Goal: Task Accomplishment & Management: Use online tool/utility

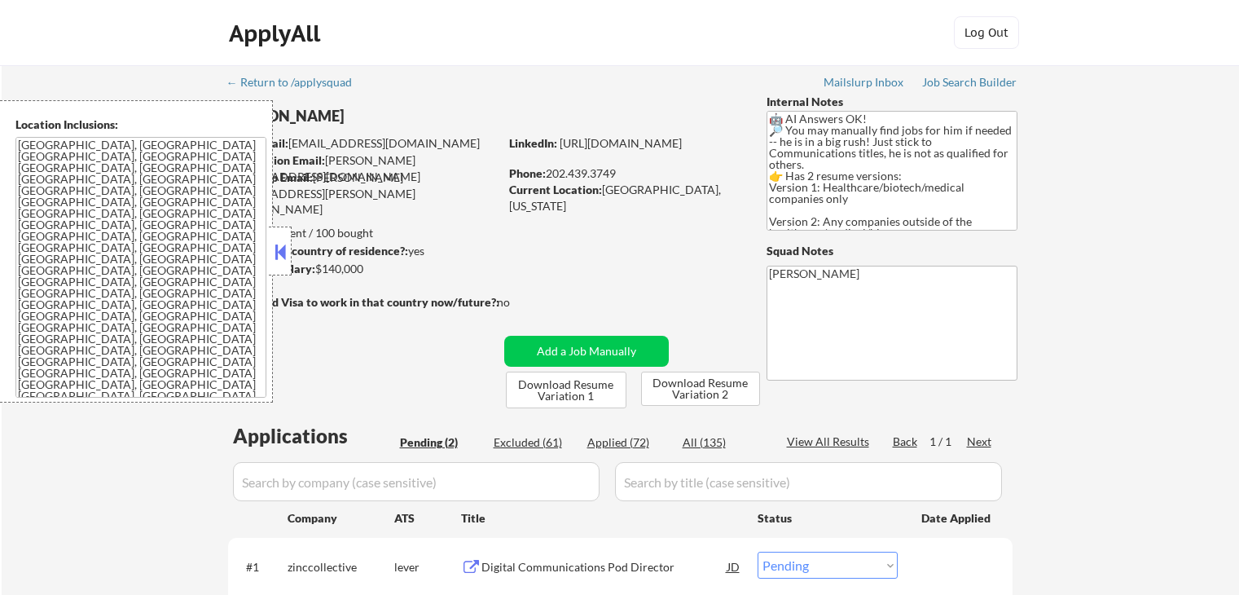
select select ""pending""
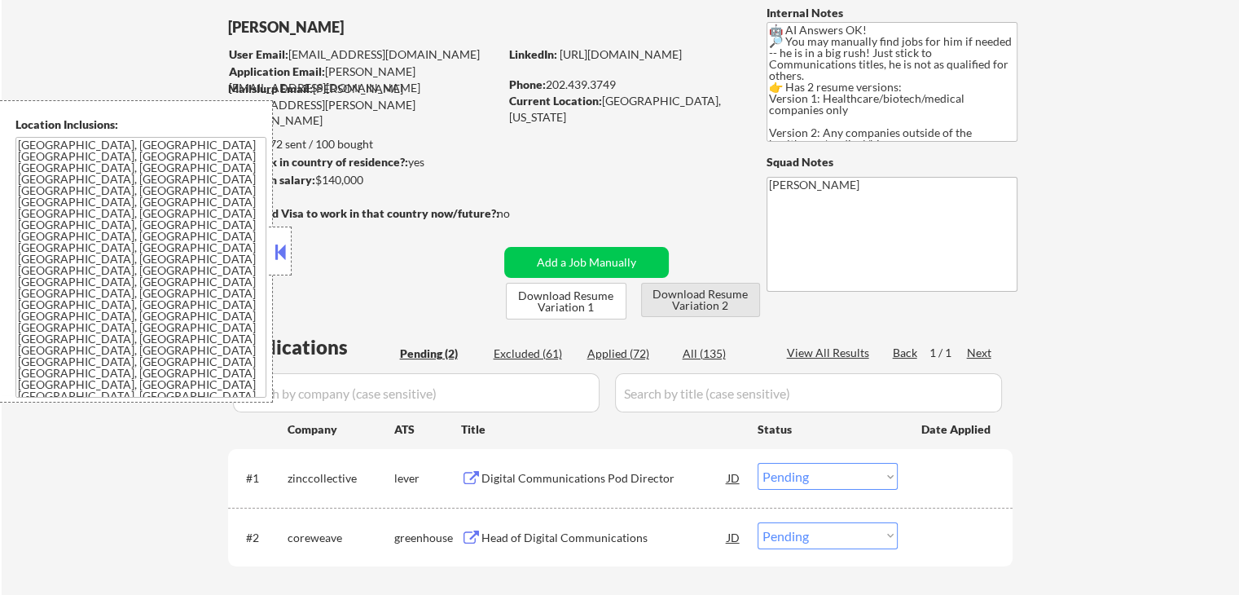
scroll to position [326, 0]
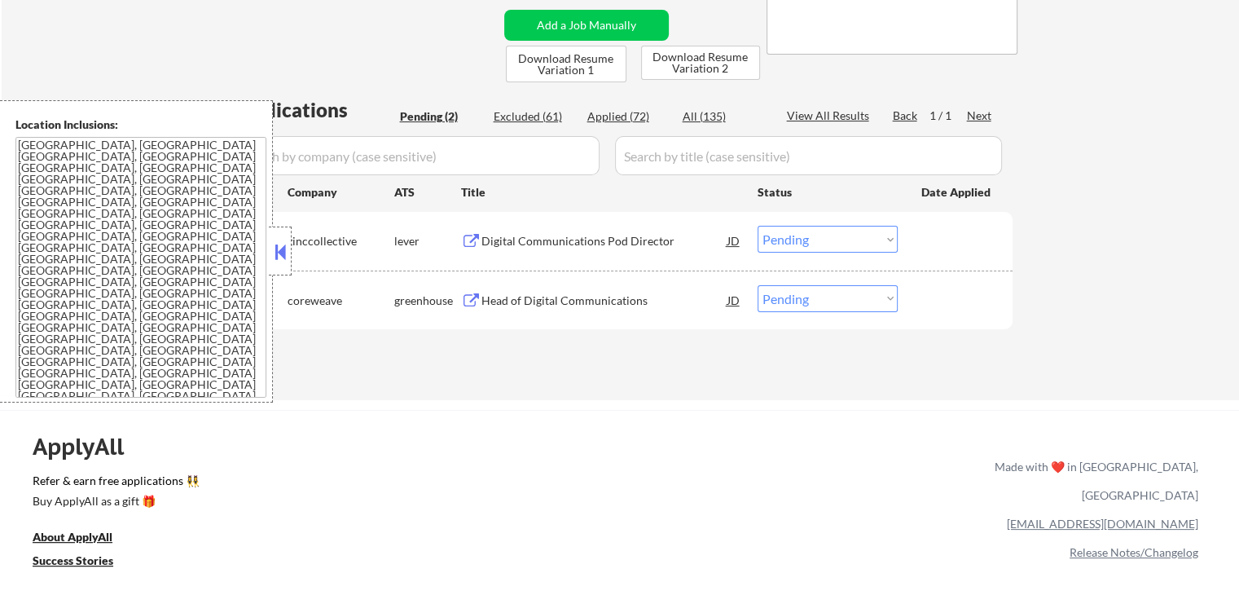
click at [272, 255] on button at bounding box center [280, 251] width 18 height 24
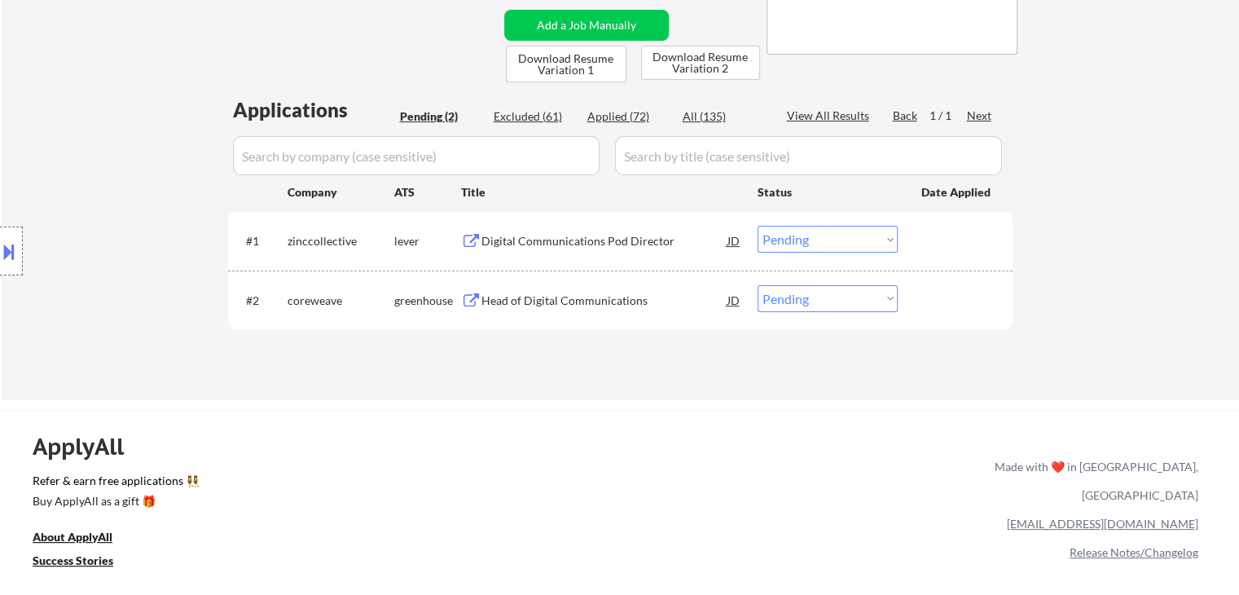
click at [160, 206] on div "Location Inclusions: [GEOGRAPHIC_DATA], [GEOGRAPHIC_DATA] [GEOGRAPHIC_DATA], [G…" at bounding box center [146, 251] width 292 height 302
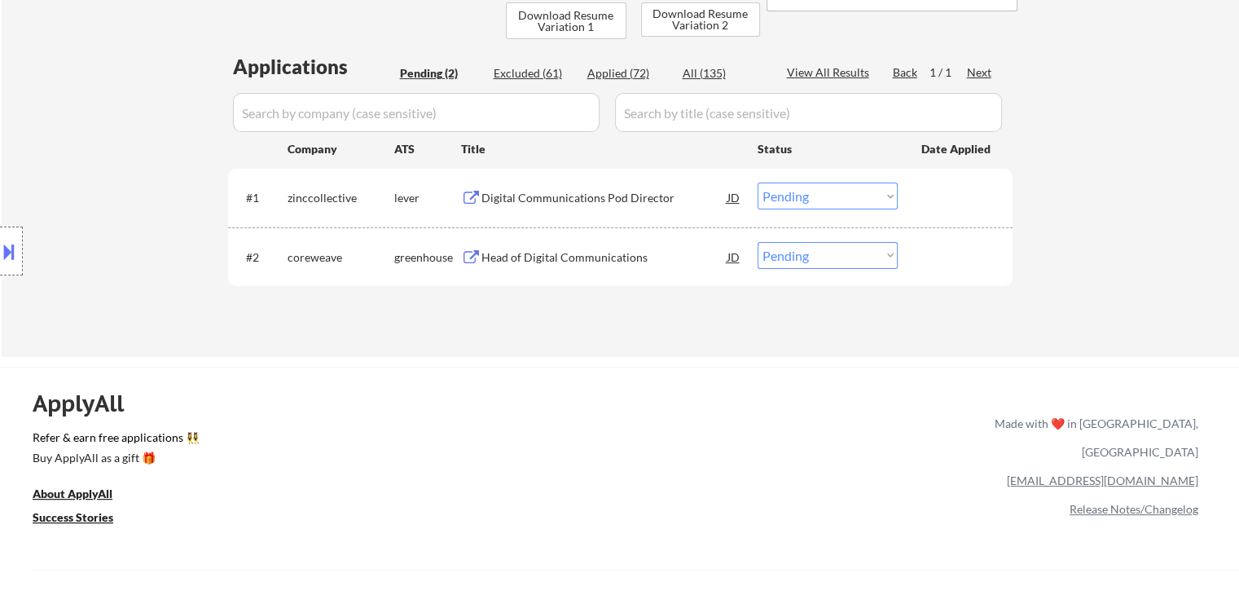
scroll to position [407, 0]
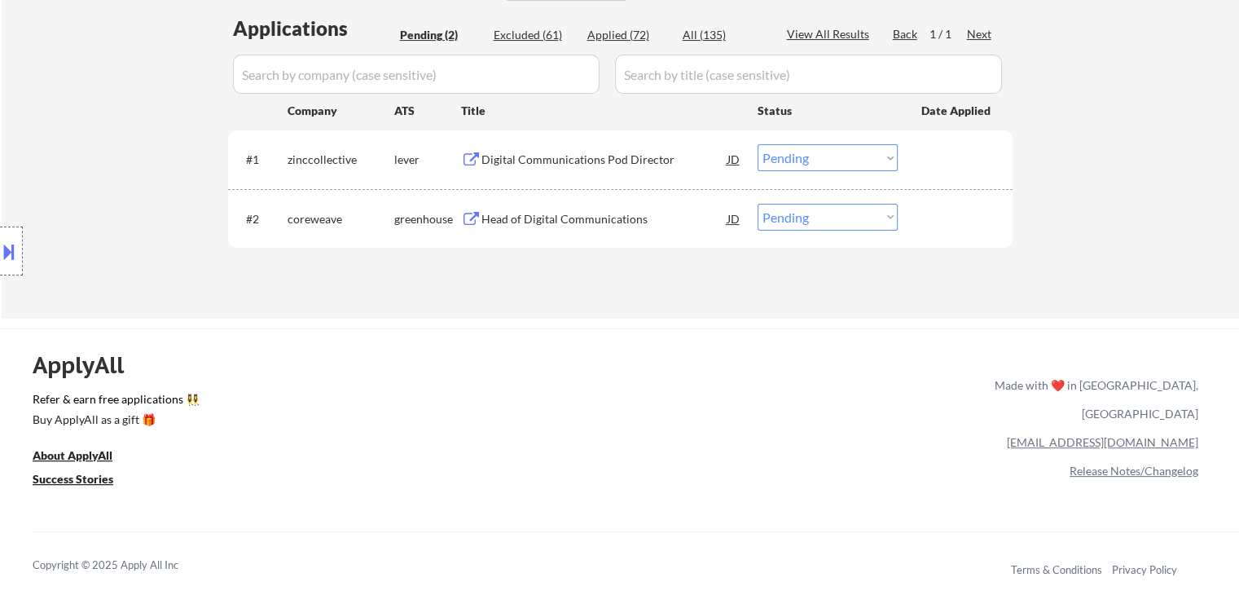
click at [560, 411] on div "ApplyAll Refer & earn free applications 👯‍♀️ Buy ApplyAll as a gift 🎁 About App…" at bounding box center [619, 469] width 1239 height 258
click at [0, 239] on button at bounding box center [9, 251] width 18 height 27
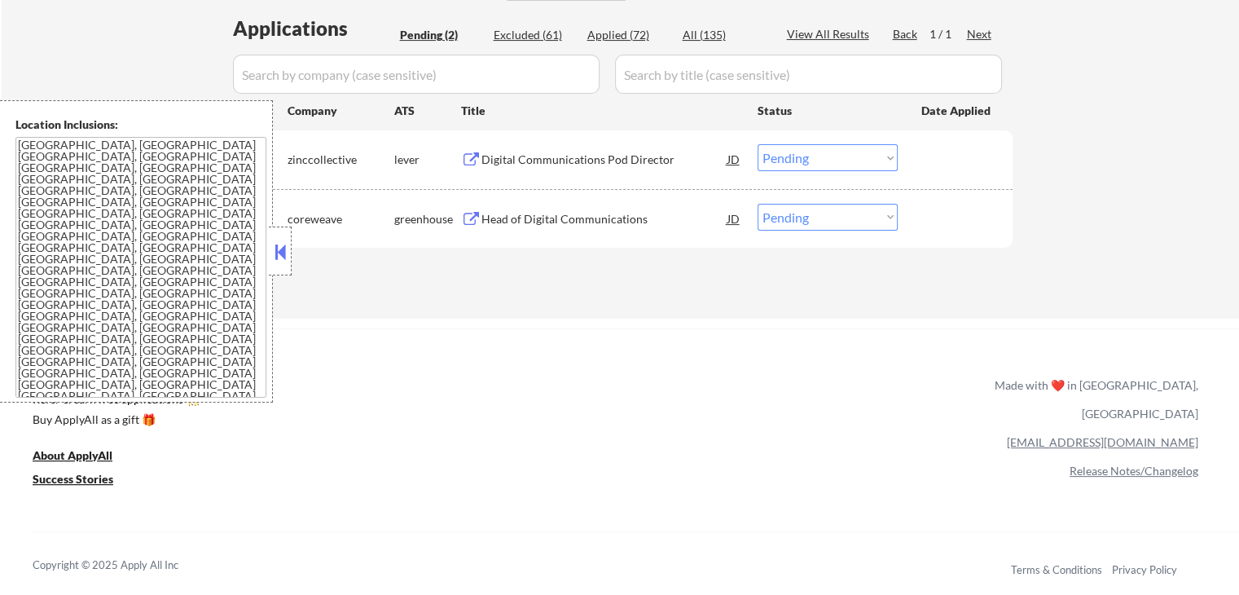
drag, startPoint x: 1172, startPoint y: 117, endPoint x: 1092, endPoint y: 92, distance: 83.7
drag, startPoint x: 1147, startPoint y: 218, endPoint x: 1039, endPoint y: 537, distance: 337.0
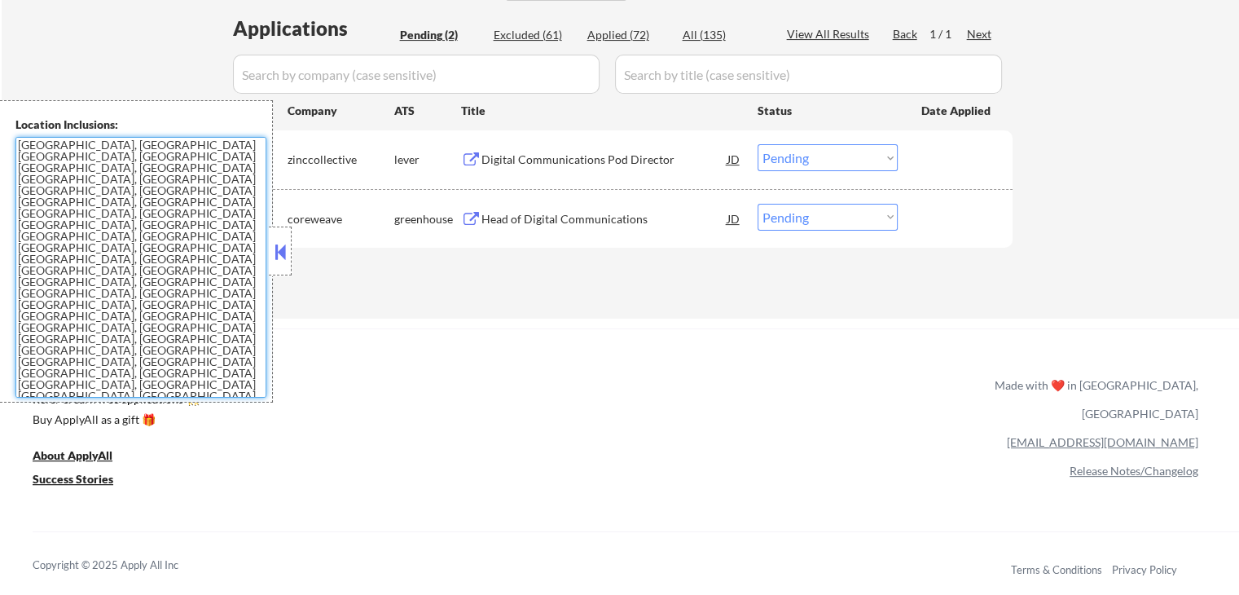
drag, startPoint x: 240, startPoint y: 306, endPoint x: 18, endPoint y: 176, distance: 257.8
click at [0, 149] on div "Location Inclusions: [GEOGRAPHIC_DATA], [GEOGRAPHIC_DATA] [GEOGRAPHIC_DATA], [G…" at bounding box center [136, 251] width 273 height 302
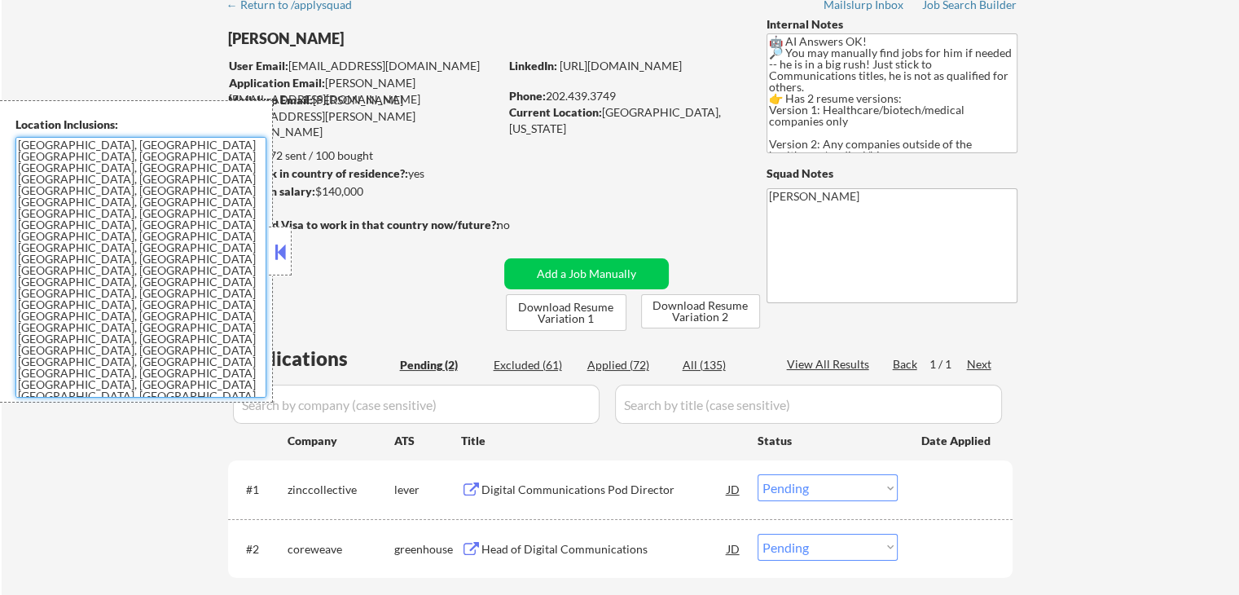
scroll to position [0, 0]
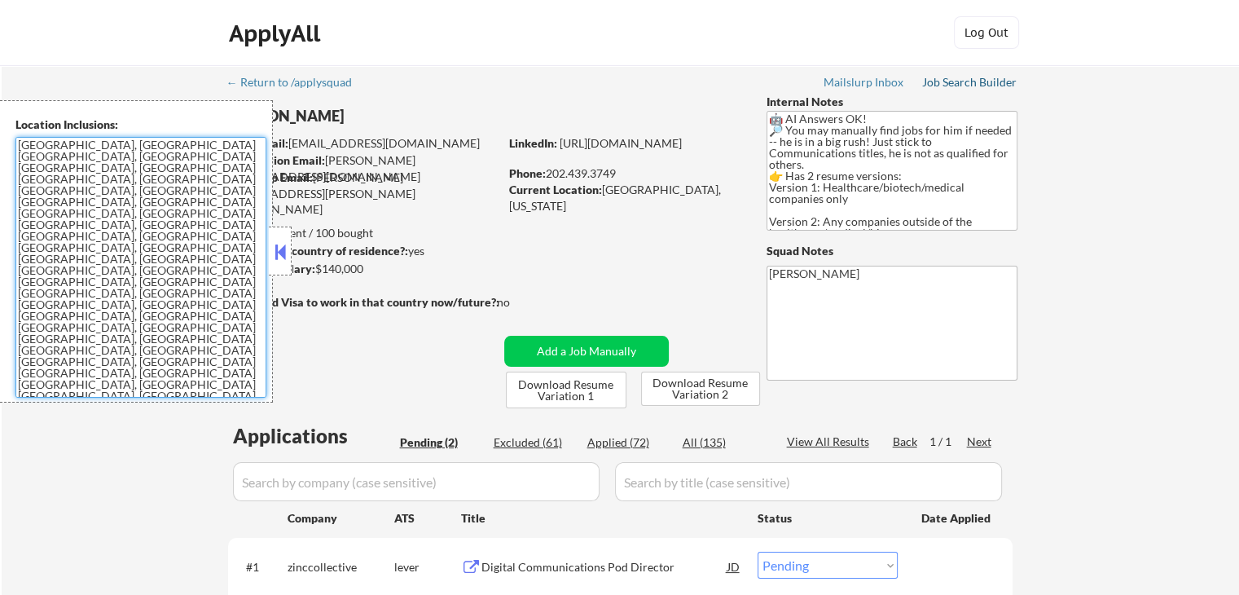
click at [989, 84] on div "Job Search Builder" at bounding box center [969, 82] width 95 height 11
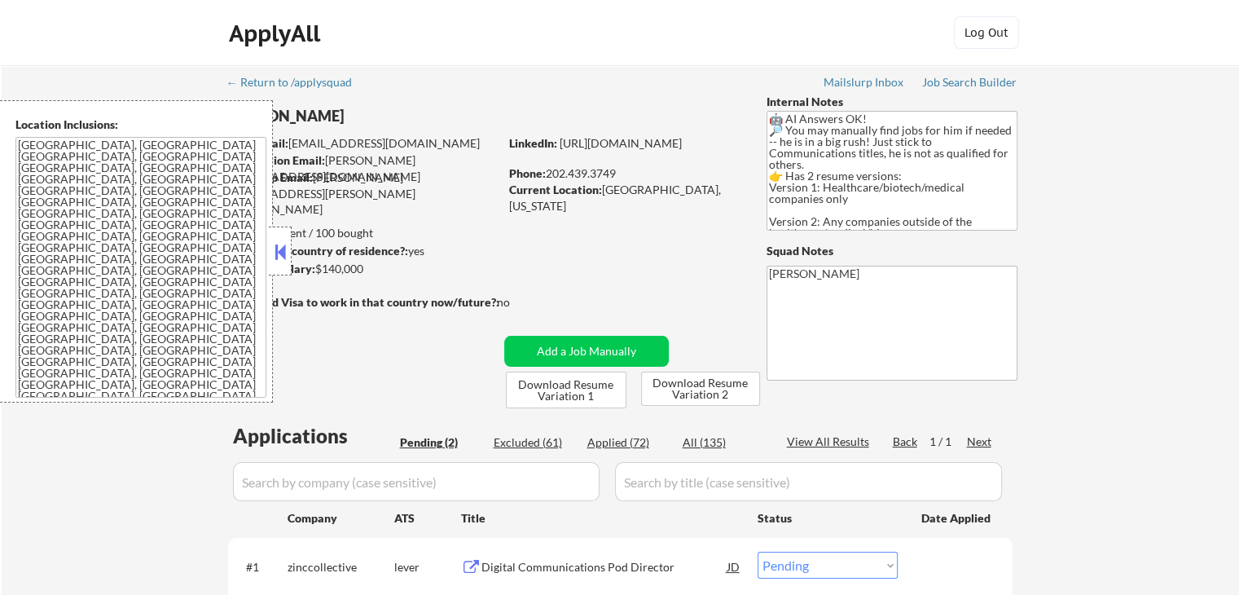
select select ""PLACEHOLDER_1427118222253""
select select ""pending""
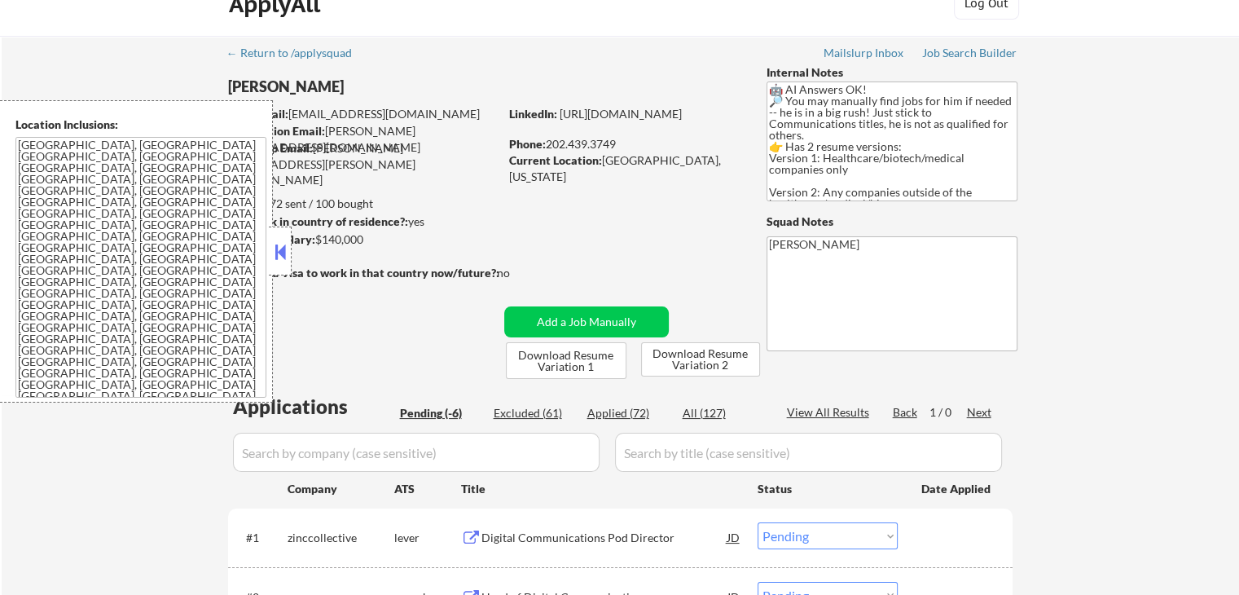
scroll to position [326, 0]
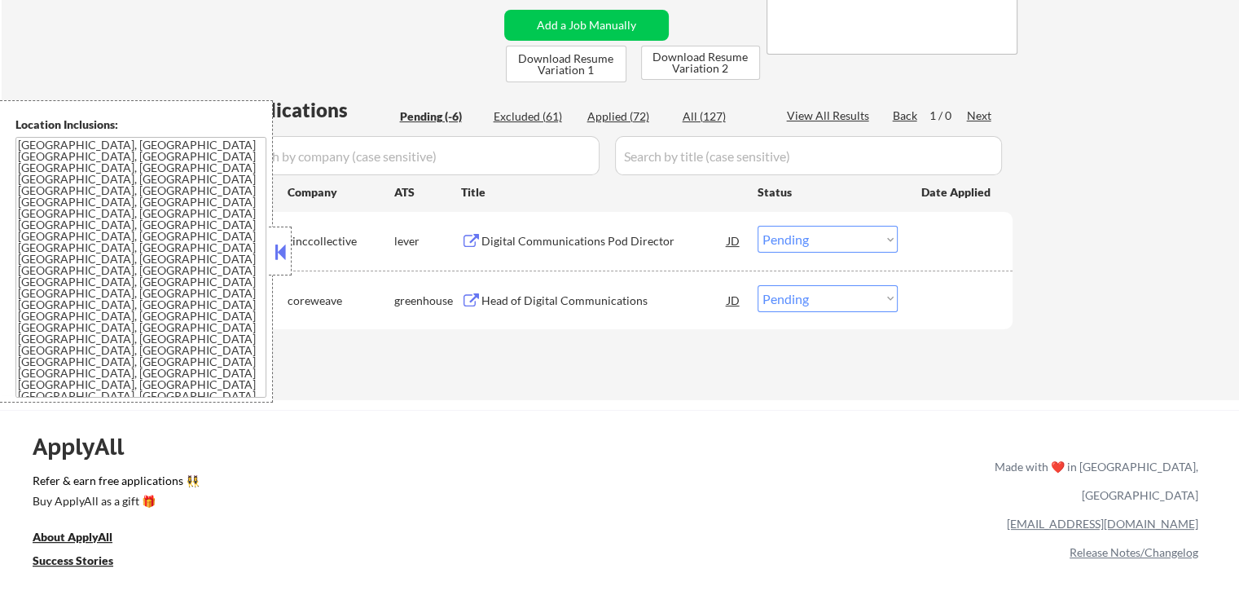
drag, startPoint x: 284, startPoint y: 257, endPoint x: 305, endPoint y: 265, distance: 22.4
click at [285, 257] on button at bounding box center [280, 251] width 18 height 24
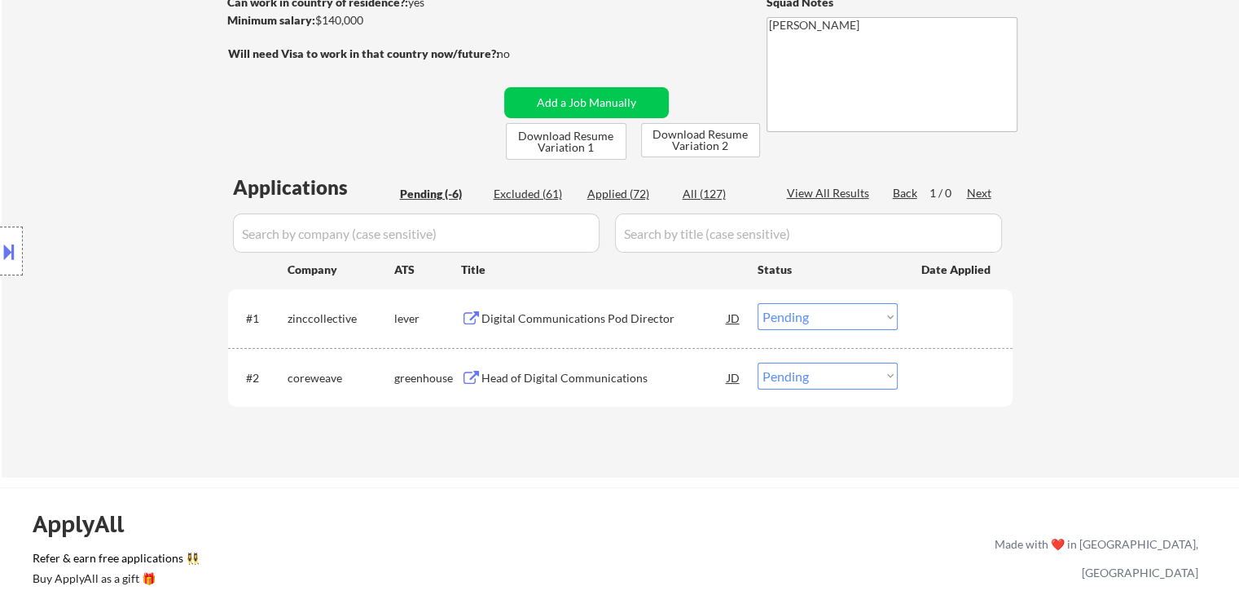
scroll to position [163, 0]
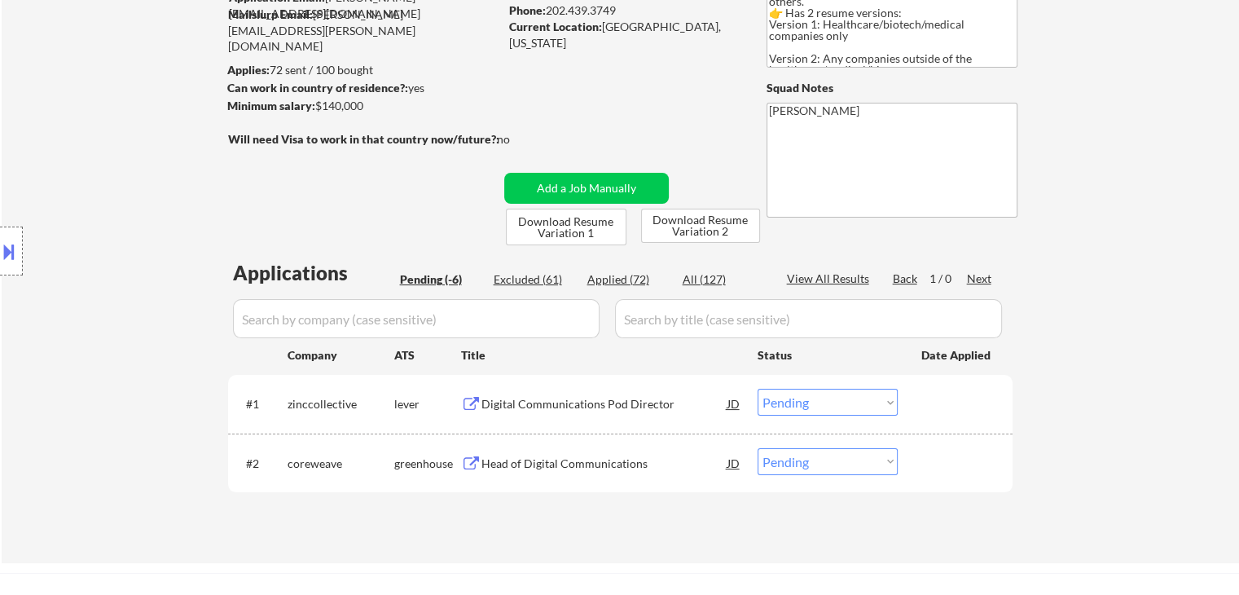
click at [587, 402] on div "Digital Communications Pod Director" at bounding box center [604, 404] width 246 height 16
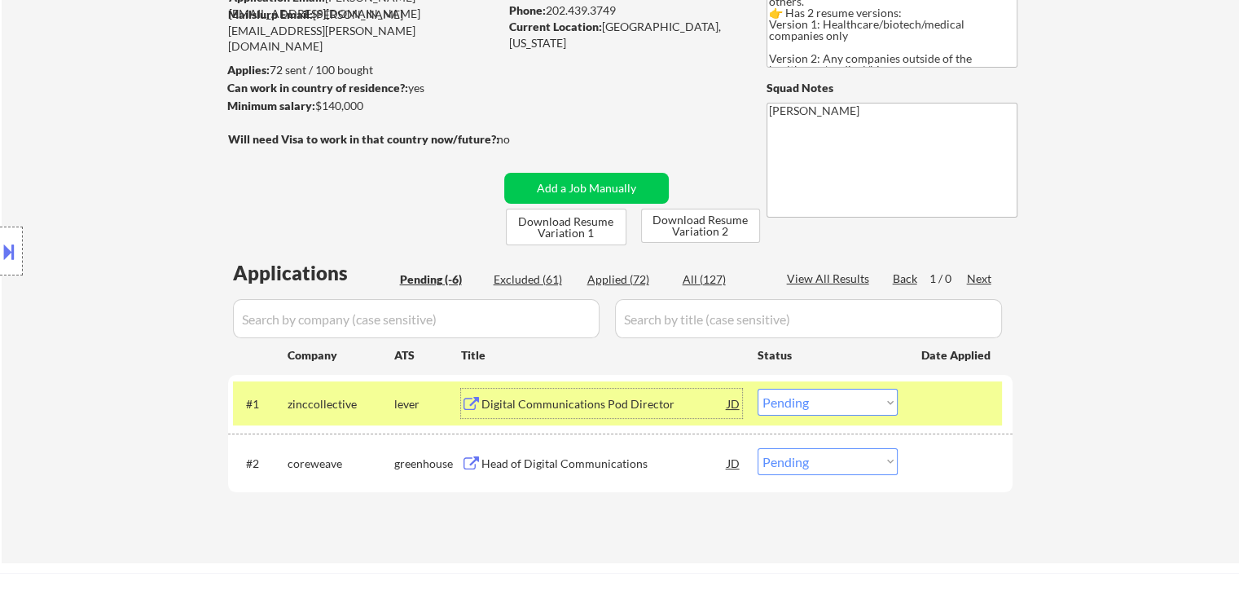
click at [515, 444] on div "#2 coreweave greenhouse Head of Digital Communications JD Choose an option... P…" at bounding box center [617, 463] width 769 height 44
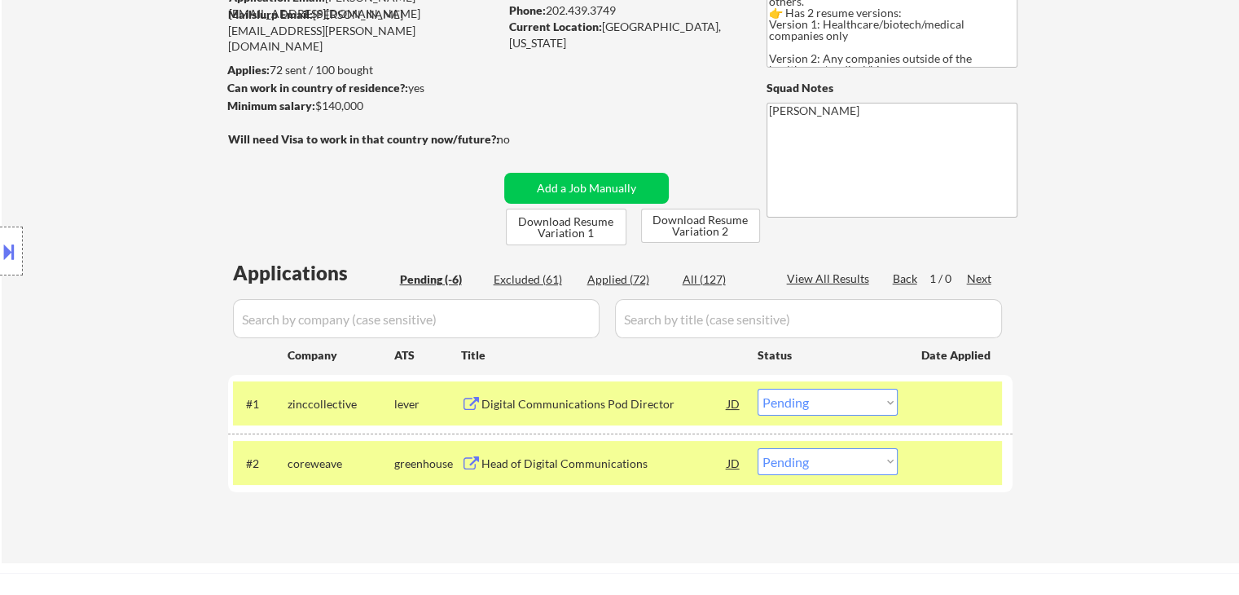
drag, startPoint x: 505, startPoint y: 457, endPoint x: 505, endPoint y: 390, distance: 66.8
click at [508, 457] on div "Head of Digital Communications" at bounding box center [604, 463] width 246 height 16
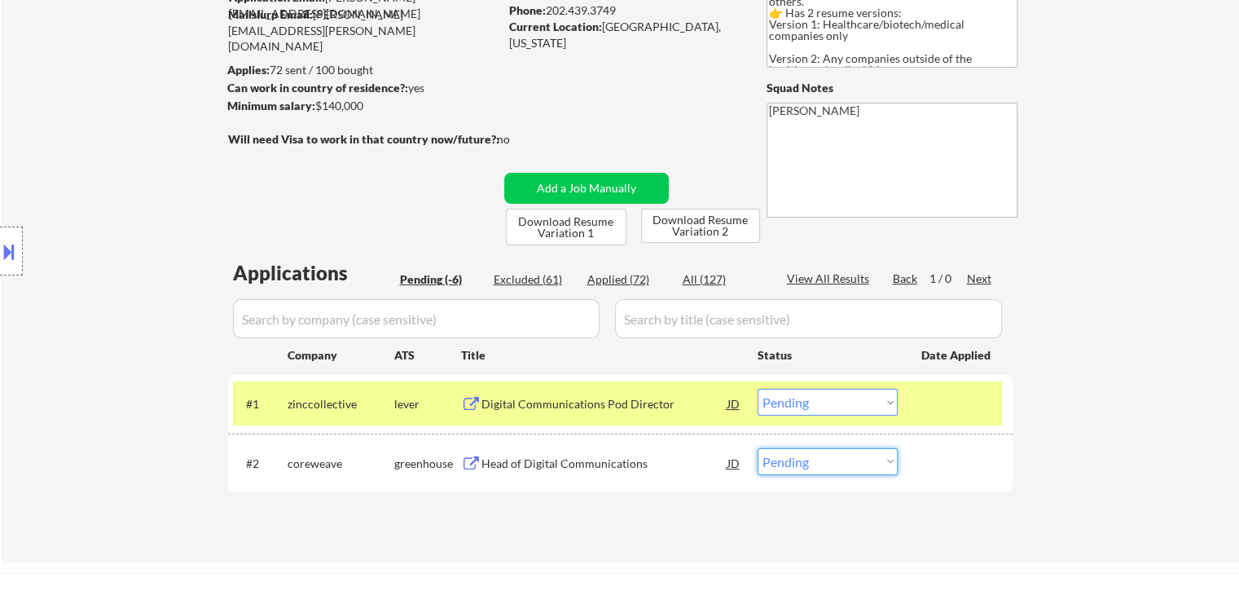
click at [824, 465] on select "Choose an option... Pending Applied Excluded (Questions) Excluded (Expired) Exc…" at bounding box center [828, 461] width 140 height 27
select select ""applied""
click at [758, 448] on select "Choose an option... Pending Applied Excluded (Questions) Excluded (Expired) Exc…" at bounding box center [828, 461] width 140 height 27
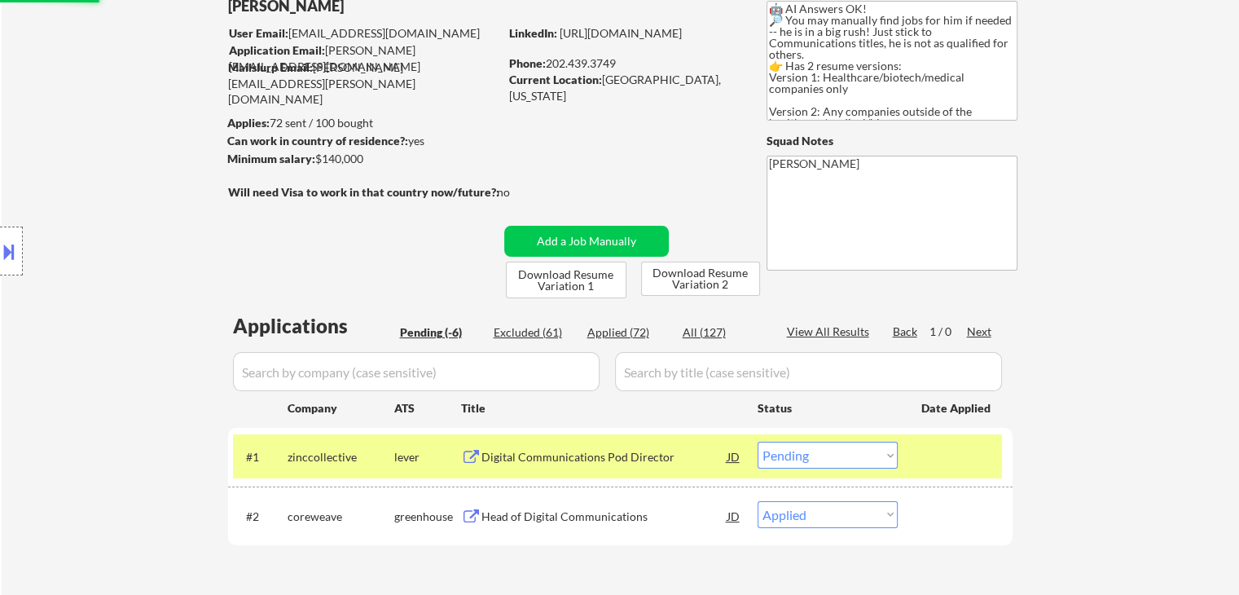
scroll to position [81, 0]
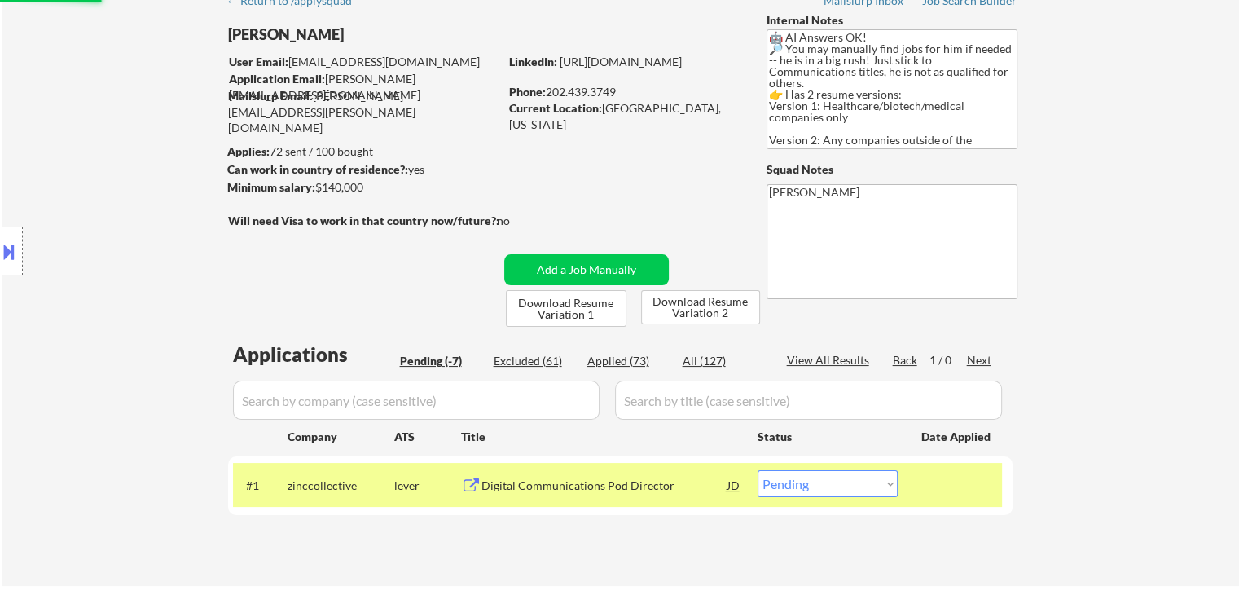
click at [332, 296] on div "← Return to /applysquad Mailslurp Inbox Job Search Builder [PERSON_NAME] User E…" at bounding box center [620, 278] width 813 height 589
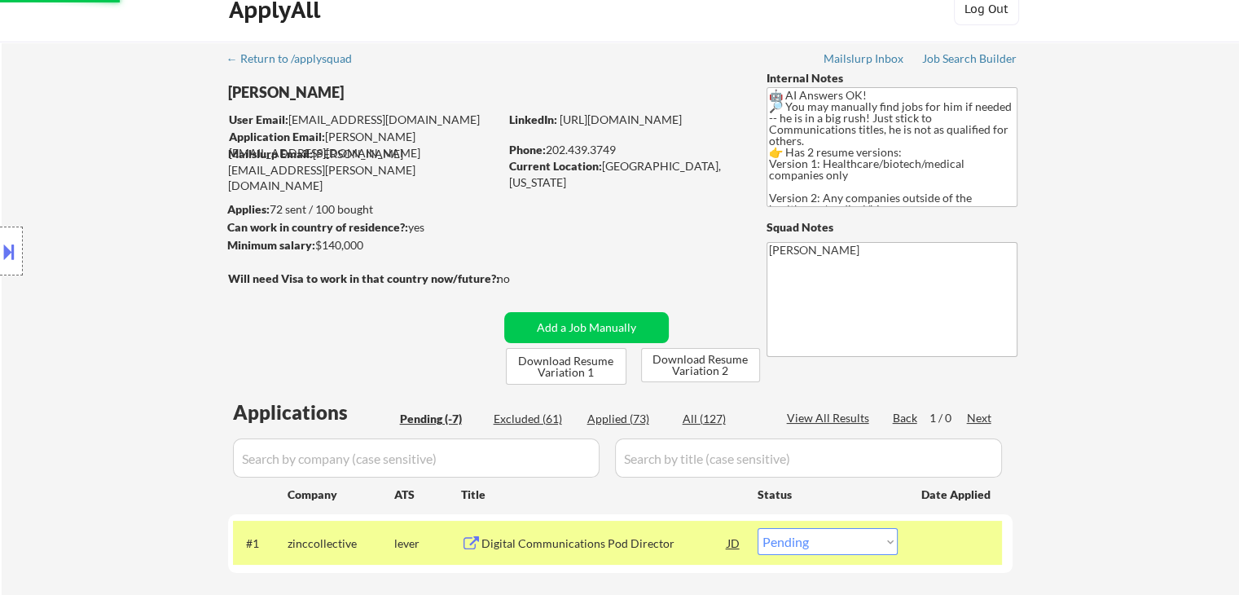
scroll to position [0, 0]
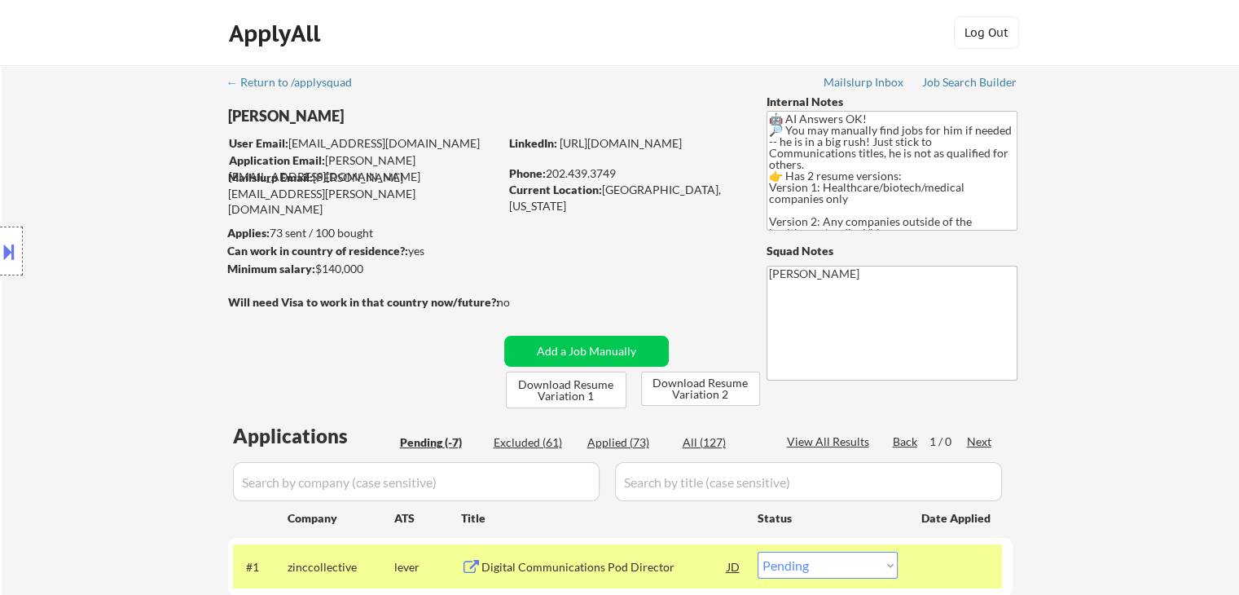
drag, startPoint x: 395, startPoint y: 377, endPoint x: 495, endPoint y: 413, distance: 106.4
click at [395, 376] on div "← Return to /applysquad Mailslurp Inbox Job Search Builder [PERSON_NAME] User E…" at bounding box center [620, 359] width 813 height 589
click at [75, 203] on div "Location Inclusions: [GEOGRAPHIC_DATA], [GEOGRAPHIC_DATA] [GEOGRAPHIC_DATA], [G…" at bounding box center [146, 251] width 292 height 302
click at [1134, 125] on div "← Return to /applysquad Mailslurp Inbox Job Search Builder [PERSON_NAME] User E…" at bounding box center [620, 366] width 1237 height 602
